Goal: Task Accomplishment & Management: Manage account settings

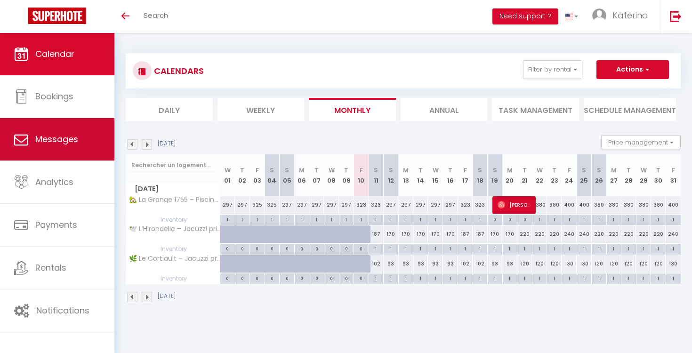
click at [70, 130] on link "Messages" at bounding box center [57, 139] width 114 height 42
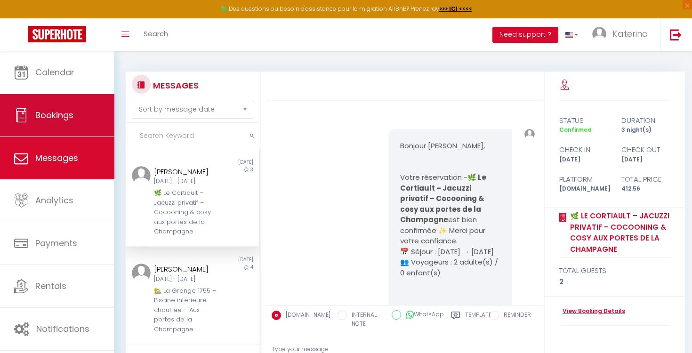
scroll to position [573, 0]
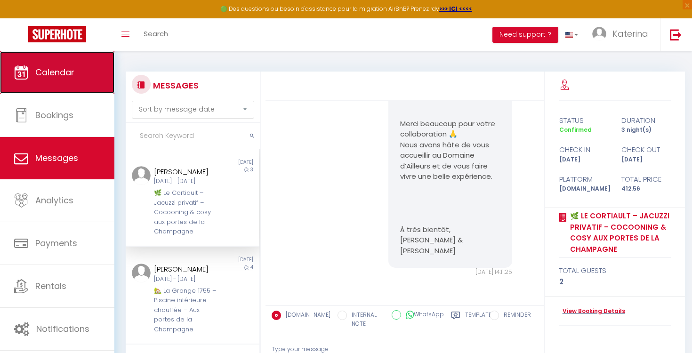
click at [51, 86] on link "Calendar" at bounding box center [57, 72] width 114 height 42
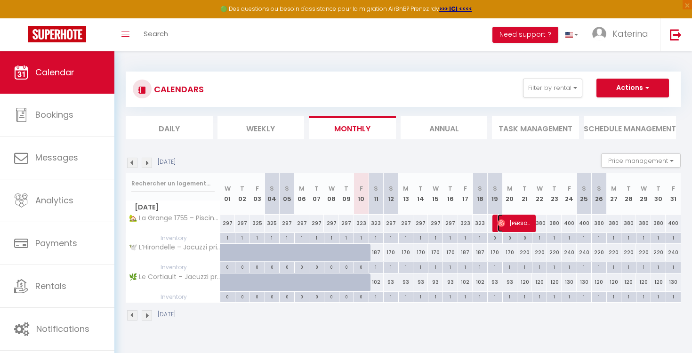
click at [520, 225] on span "[PERSON_NAME]" at bounding box center [514, 223] width 35 height 18
select select "OK"
select select "1"
select select "0"
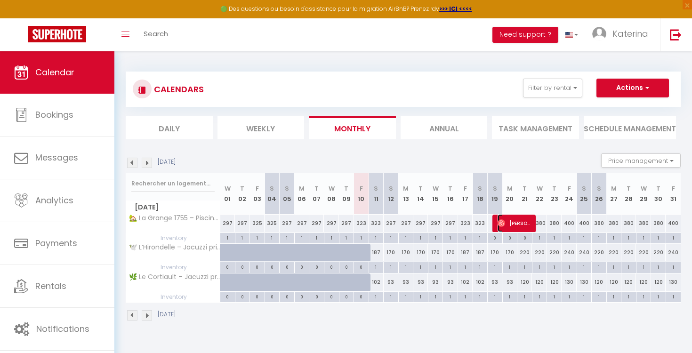
select select "1"
select select
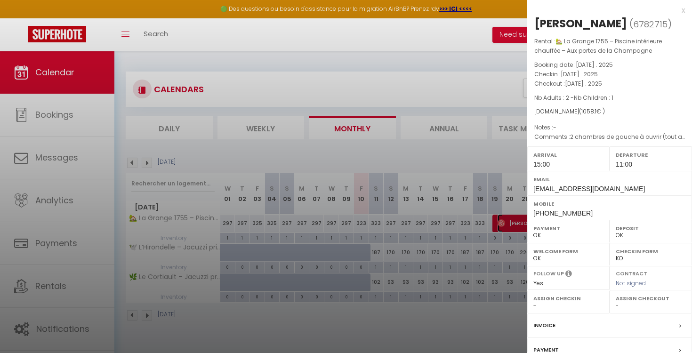
scroll to position [95, 0]
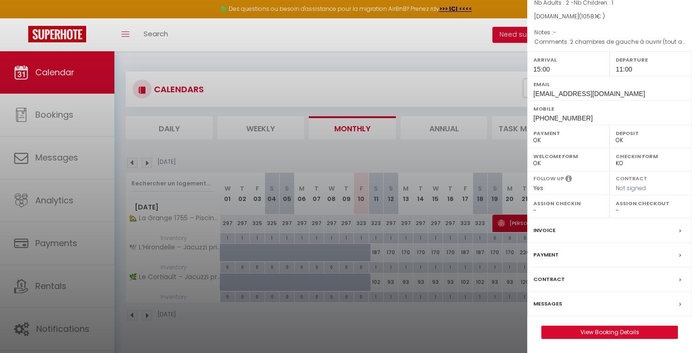
click at [555, 308] on label "Messages" at bounding box center [547, 304] width 29 height 10
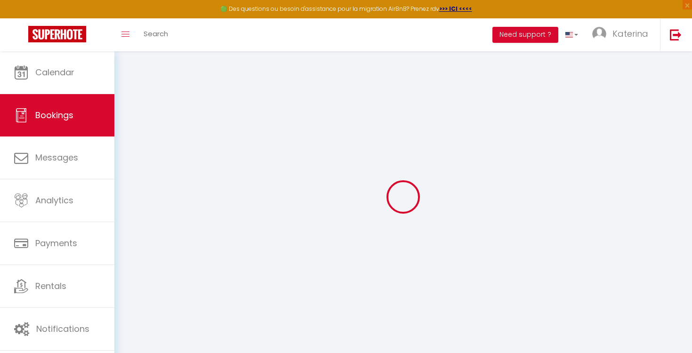
select select
checkbox input "false"
type textarea "2 chambres de gauche à ouvrir (tout au long du séjour) Pour la nuit du Dimanche…"
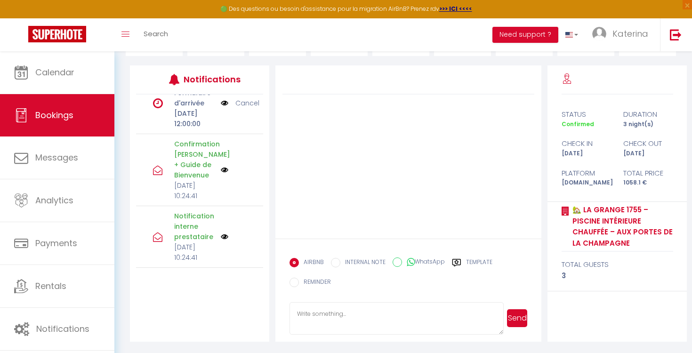
scroll to position [215, 0]
click at [219, 201] on div "Confirmation [PERSON_NAME] + Guide de Bienvenue [DATE] 10:24:41" at bounding box center [194, 170] width 53 height 62
click at [225, 174] on img at bounding box center [225, 170] width 8 height 8
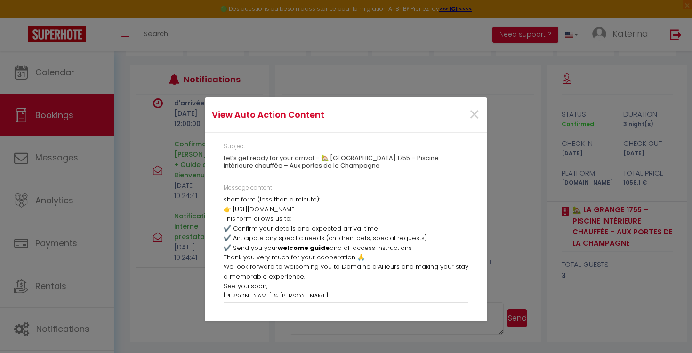
scroll to position [62, 0]
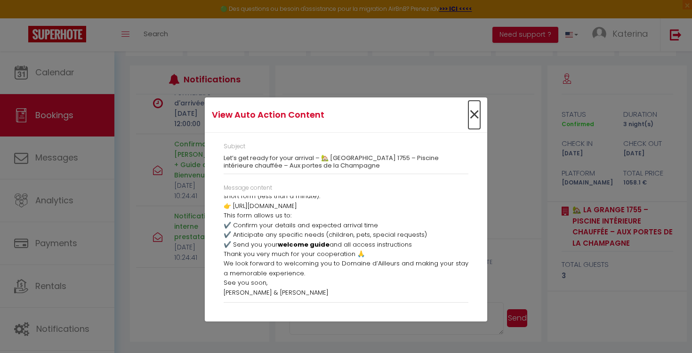
click at [472, 116] on span "×" at bounding box center [474, 115] width 12 height 28
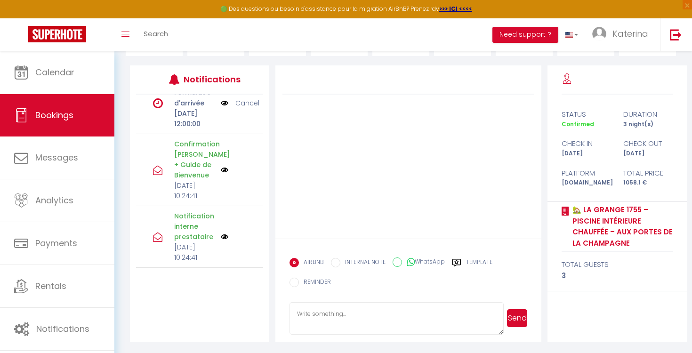
click at [225, 174] on img at bounding box center [225, 170] width 8 height 8
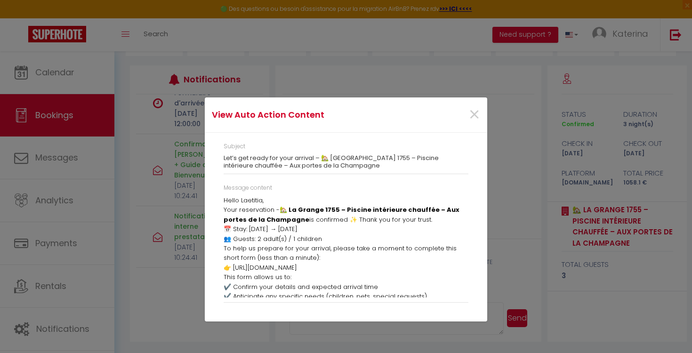
click at [296, 252] on p "To help us prepare for your arrival, please take a moment to complete this shor…" at bounding box center [346, 258] width 245 height 29
click at [472, 112] on span "×" at bounding box center [474, 115] width 12 height 28
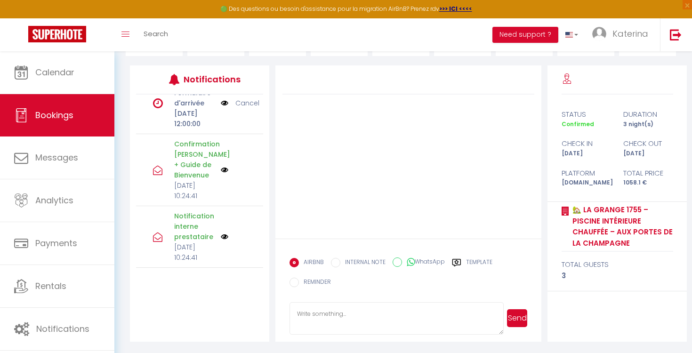
scroll to position [29, 0]
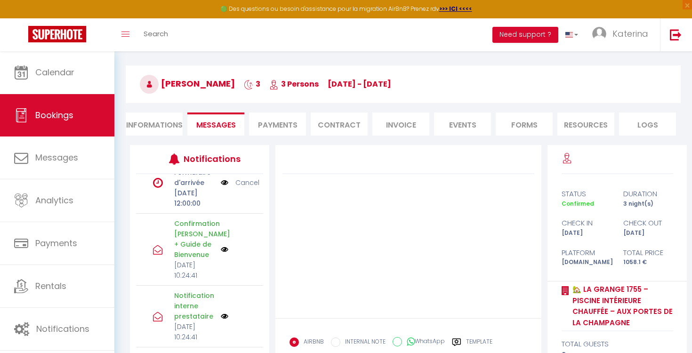
click at [261, 126] on li "Payments" at bounding box center [277, 123] width 57 height 23
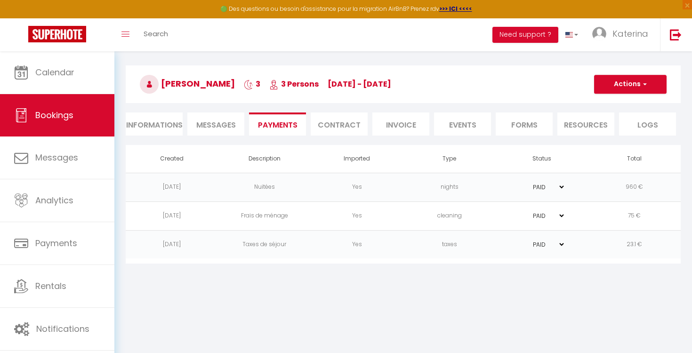
click at [343, 126] on li "Contract" at bounding box center [339, 123] width 57 height 23
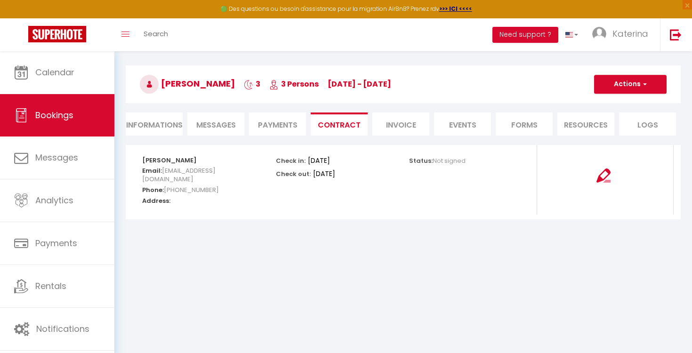
click at [395, 128] on li "Invoice" at bounding box center [400, 123] width 57 height 23
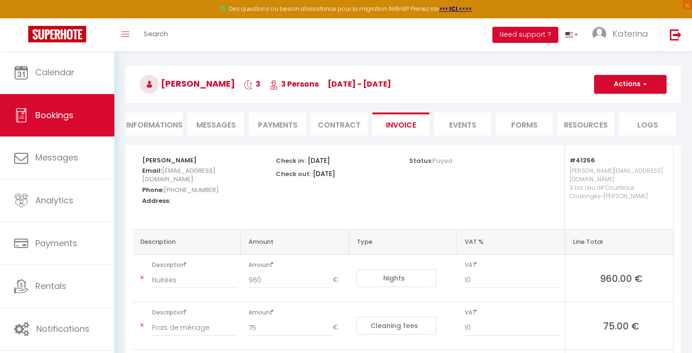
click at [479, 128] on li "Events" at bounding box center [462, 123] width 57 height 23
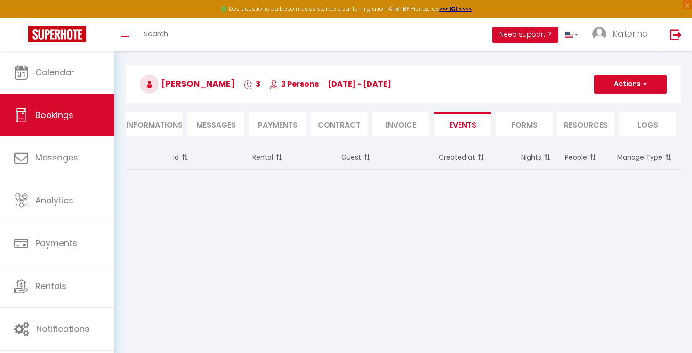
click at [520, 124] on li "Forms" at bounding box center [524, 123] width 57 height 23
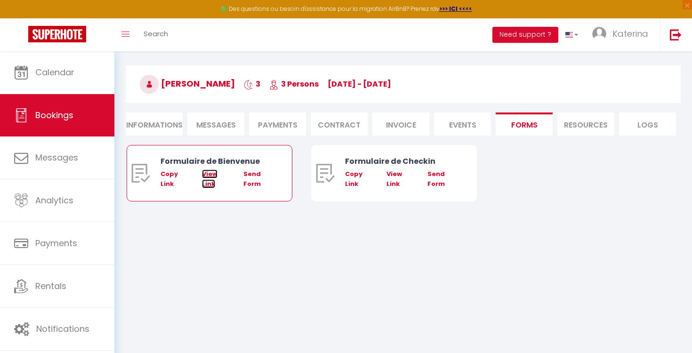
click at [211, 175] on link "View Link" at bounding box center [210, 178] width 16 height 18
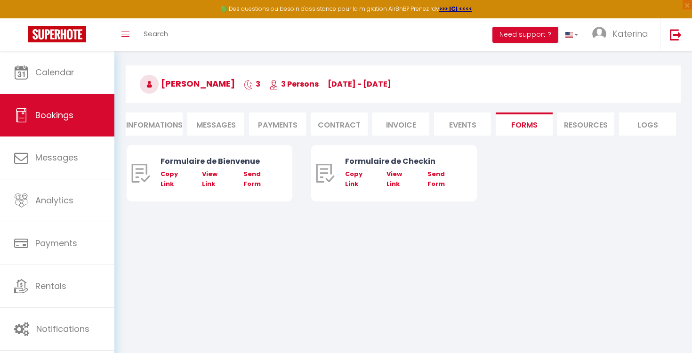
click at [216, 127] on span "Messages" at bounding box center [216, 125] width 40 height 11
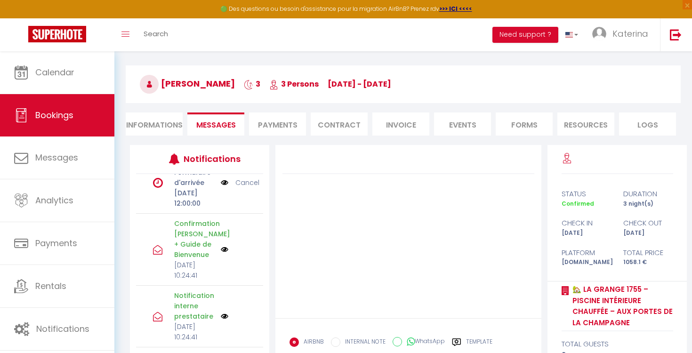
scroll to position [207, 0]
click at [221, 188] on img at bounding box center [225, 182] width 8 height 10
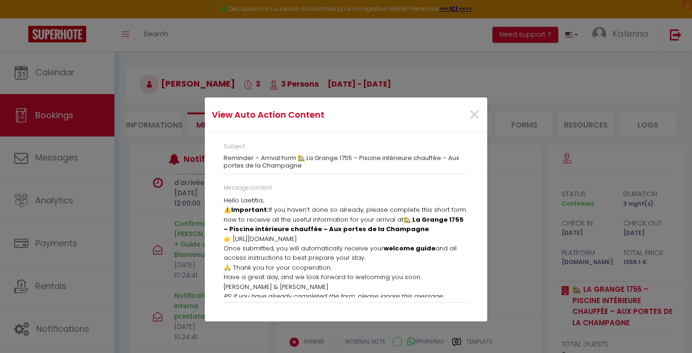
click at [256, 209] on strong "Important:" at bounding box center [250, 209] width 38 height 9
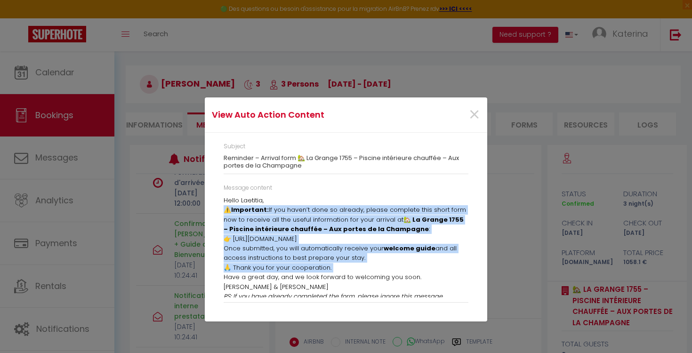
drag, startPoint x: 256, startPoint y: 209, endPoint x: 274, endPoint y: 266, distance: 59.8
click at [274, 265] on div "Hello Laetitia, ⚠️ Important: If you haven’t done so already, please complete t…" at bounding box center [346, 247] width 245 height 102
click at [277, 249] on p "Once submitted, you will automatically receive your welcome guide and all acces…" at bounding box center [346, 253] width 245 height 19
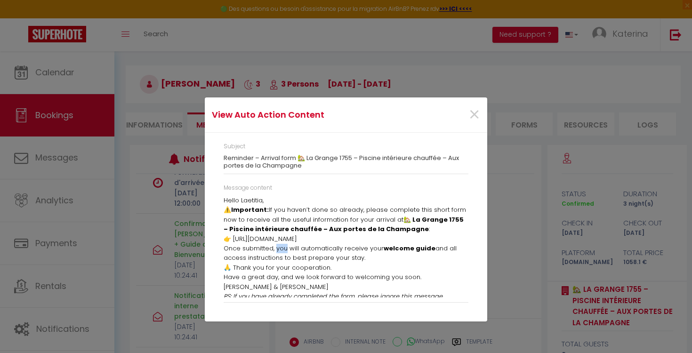
click at [277, 249] on p "Once submitted, you will automatically receive your welcome guide and all acces…" at bounding box center [346, 253] width 245 height 19
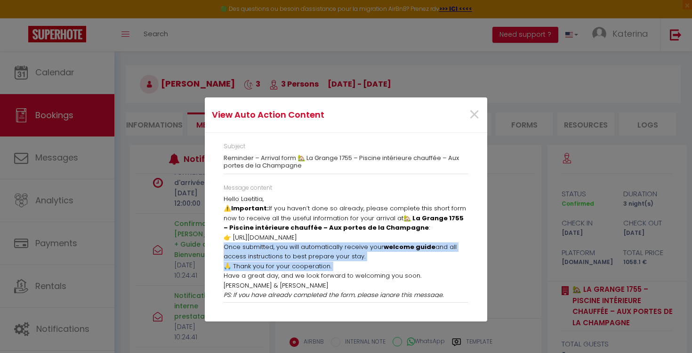
scroll to position [4, 0]
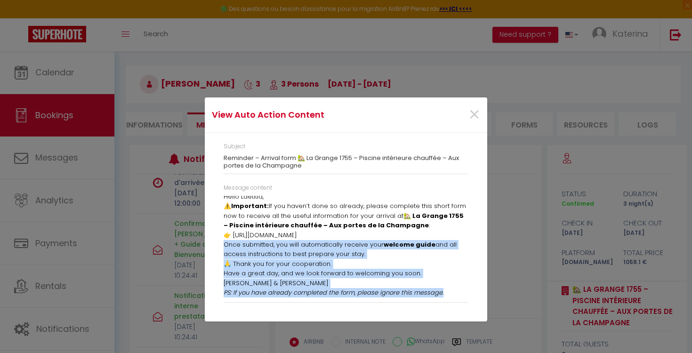
drag, startPoint x: 277, startPoint y: 249, endPoint x: 360, endPoint y: 291, distance: 93.0
click at [360, 291] on div "Hello Laetitia, ⚠️ Important: If you haven’t done so already, please complete t…" at bounding box center [346, 247] width 245 height 102
click at [362, 292] on em "PS: If you have already completed the form, please ignore this message." at bounding box center [334, 292] width 220 height 9
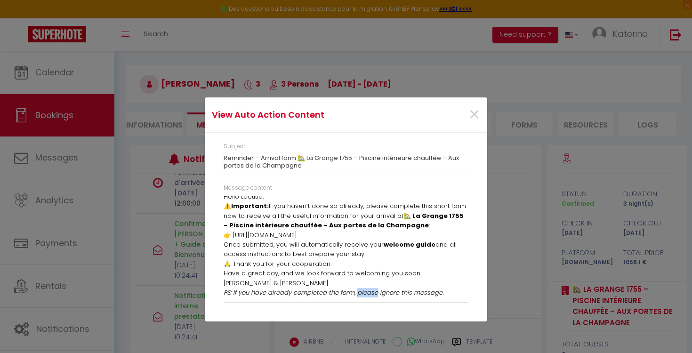
click at [362, 292] on em "PS: If you have already completed the form, please ignore this message." at bounding box center [334, 292] width 220 height 9
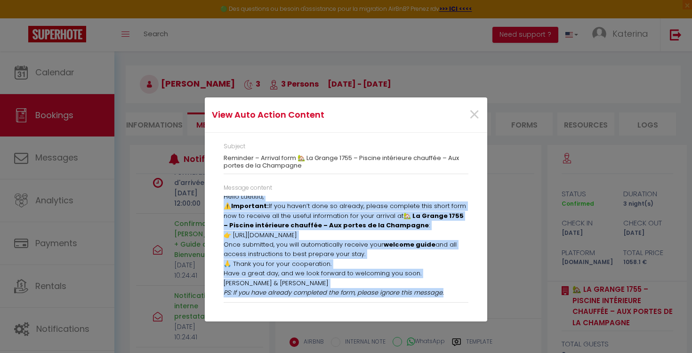
drag, startPoint x: 362, startPoint y: 292, endPoint x: 228, endPoint y: 193, distance: 166.5
click at [228, 194] on div "Message content Hello [PERSON_NAME], ⚠️ Important: If you haven’t done so alrea…" at bounding box center [346, 243] width 245 height 119
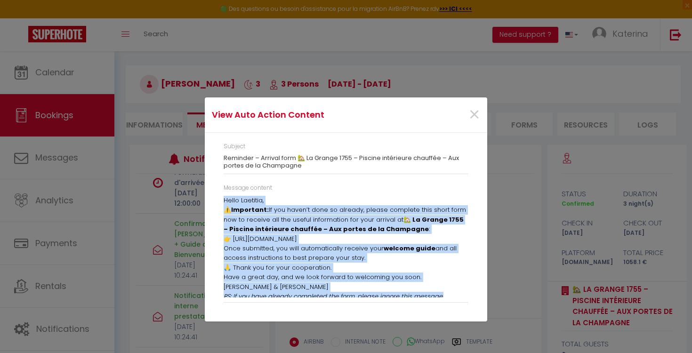
click at [159, 225] on div "View Auto Action Content × Subject Reminder – Arrival form 🏡 [GEOGRAPHIC_DATA] …" at bounding box center [346, 176] width 692 height 353
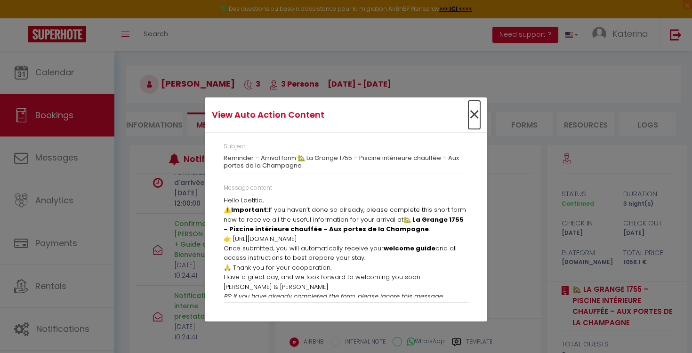
click at [471, 117] on span "×" at bounding box center [474, 115] width 12 height 28
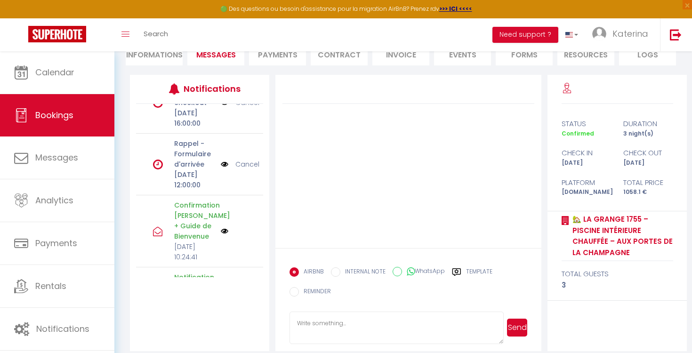
scroll to position [78, 0]
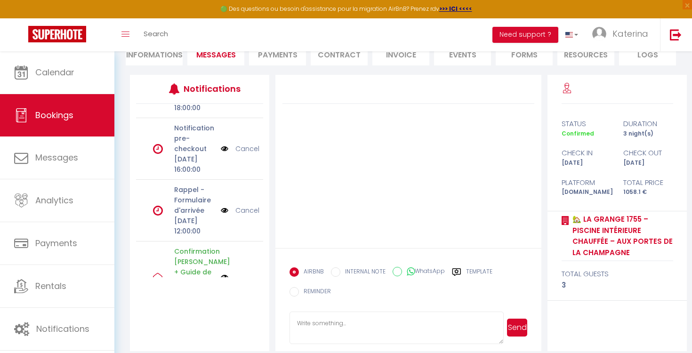
click at [223, 154] on img at bounding box center [225, 149] width 8 height 10
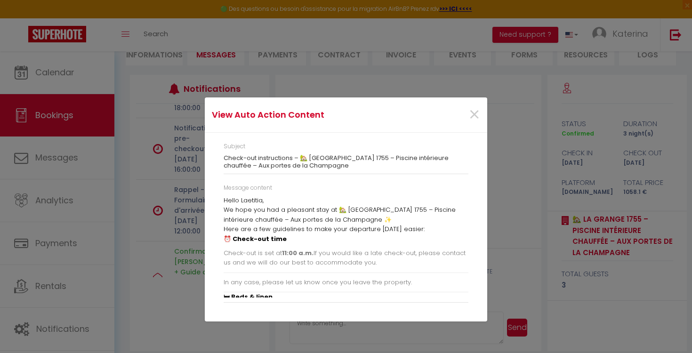
click at [224, 200] on p "Hello Laetitia," at bounding box center [346, 200] width 245 height 9
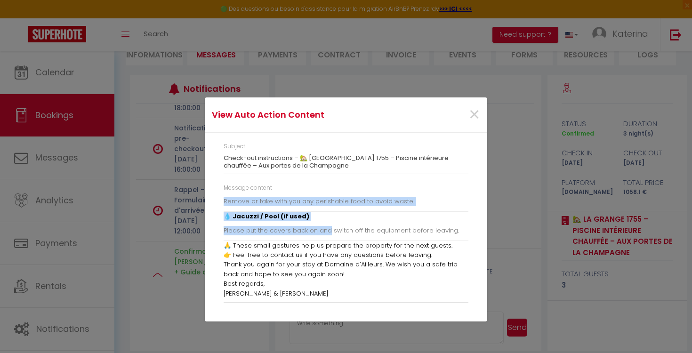
scroll to position [286, 0]
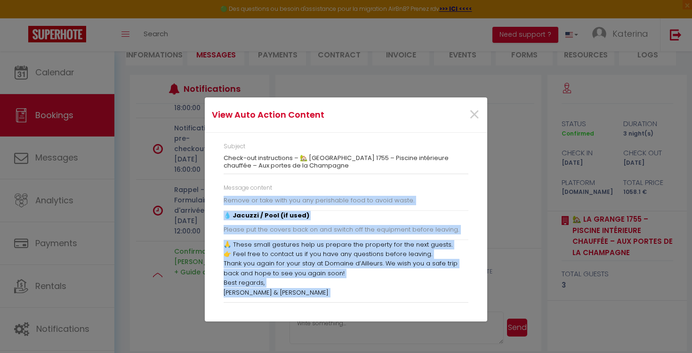
drag, startPoint x: 223, startPoint y: 200, endPoint x: 340, endPoint y: 282, distance: 143.0
click at [340, 282] on div "Hello Laetitia, We hope you had a pleasant stay at 🏡 [GEOGRAPHIC_DATA] 1755 – P…" at bounding box center [346, 247] width 245 height 102
click at [469, 113] on span "×" at bounding box center [474, 115] width 12 height 28
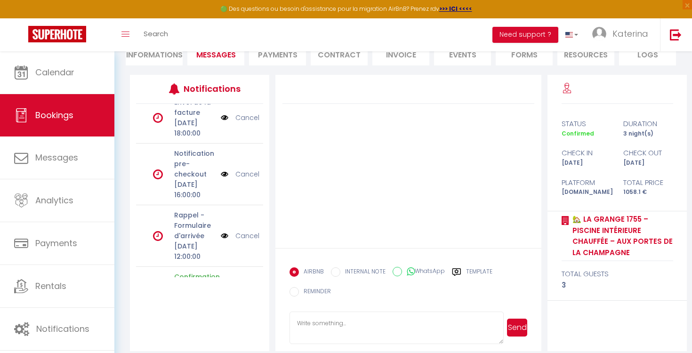
scroll to position [39, 0]
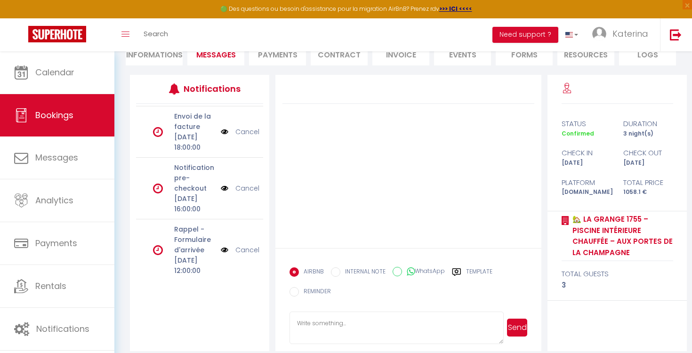
click at [223, 137] on img at bounding box center [225, 132] width 8 height 10
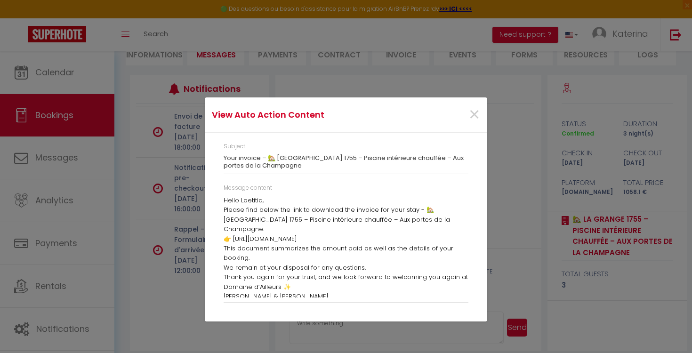
click at [464, 113] on div "×" at bounding box center [439, 114] width 94 height 21
click at [472, 116] on span "×" at bounding box center [474, 115] width 12 height 28
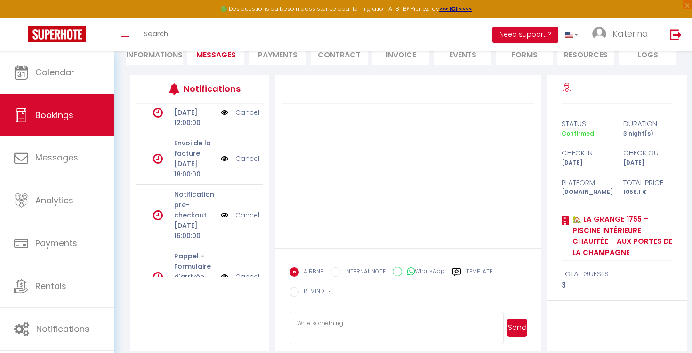
scroll to position [0, 0]
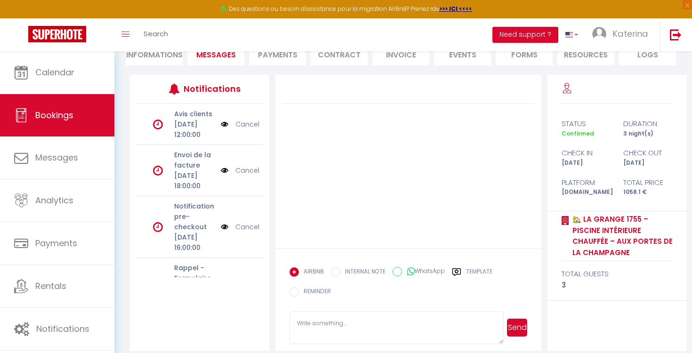
click at [226, 129] on img at bounding box center [225, 124] width 8 height 10
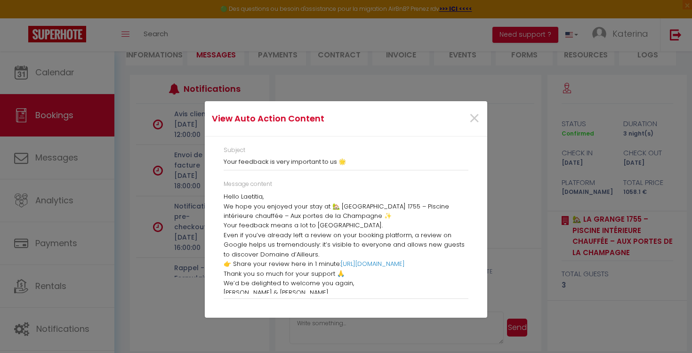
click at [237, 195] on span "Hello Laetitia," at bounding box center [244, 196] width 40 height 9
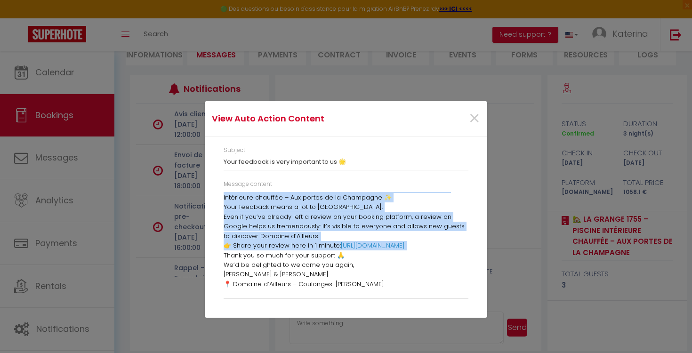
scroll to position [23, 0]
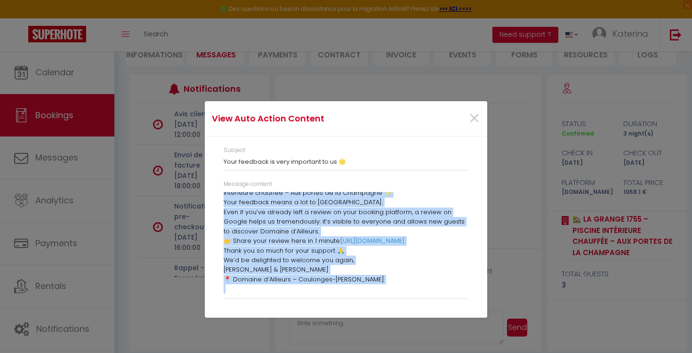
drag, startPoint x: 237, startPoint y: 195, endPoint x: 372, endPoint y: 282, distance: 161.3
click at [372, 282] on div "Hello Laetitia, We hope you enjoyed your stay at 🏡 [GEOGRAPHIC_DATA] 1755 – Pis…" at bounding box center [346, 243] width 245 height 102
click at [372, 283] on p "📍 Domaine d’Ailleurs – Coulonges-[PERSON_NAME]" at bounding box center [346, 279] width 245 height 9
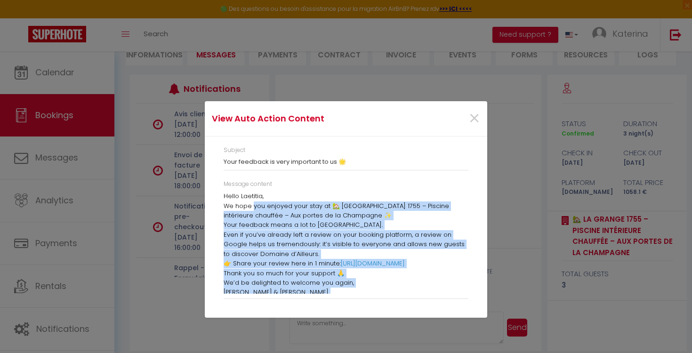
scroll to position [0, 0]
drag, startPoint x: 369, startPoint y: 284, endPoint x: 210, endPoint y: 187, distance: 186.7
click at [210, 187] on div "Subject Your feedback is very important to us 🌟 Message content Hello [PERSON_N…" at bounding box center [346, 226] width 282 height 181
click at [301, 211] on span "We hope you enjoyed your stay at 🏡 [GEOGRAPHIC_DATA] 1755 – Piscine intérieure …" at bounding box center [336, 211] width 225 height 18
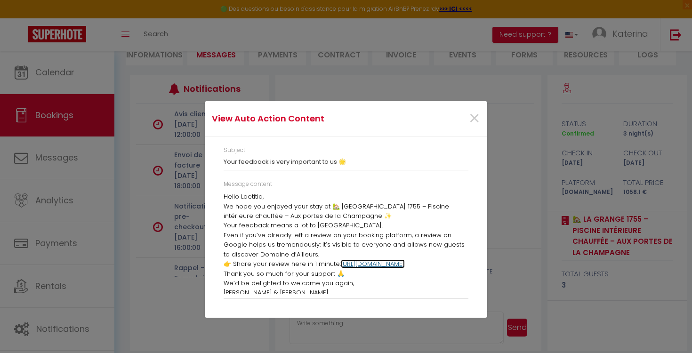
click at [351, 260] on link "[URL][DOMAIN_NAME]" at bounding box center [373, 263] width 64 height 9
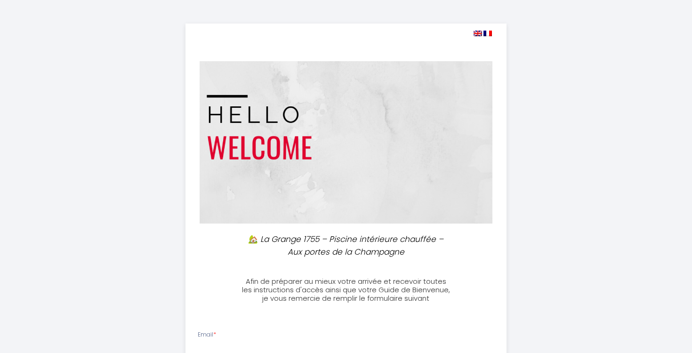
select select
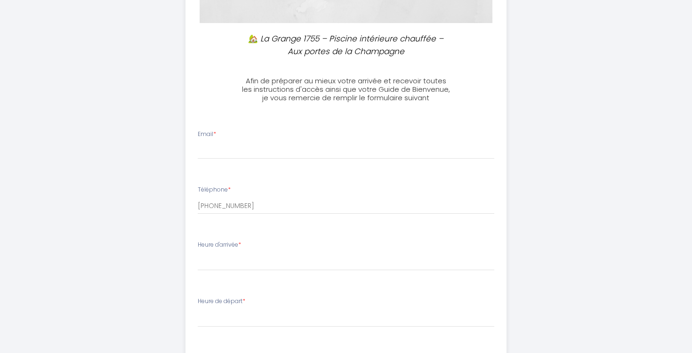
scroll to position [400, 0]
